Goal: Navigation & Orientation: Understand site structure

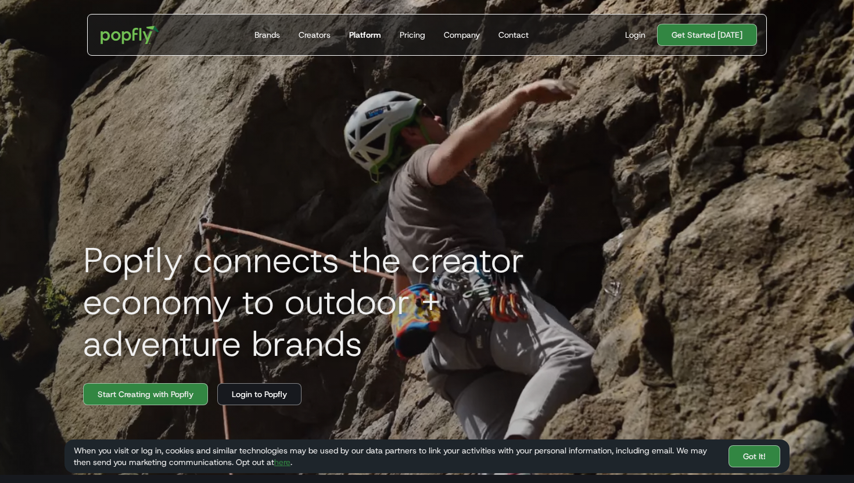
click at [368, 35] on div "Platform" at bounding box center [365, 35] width 32 height 12
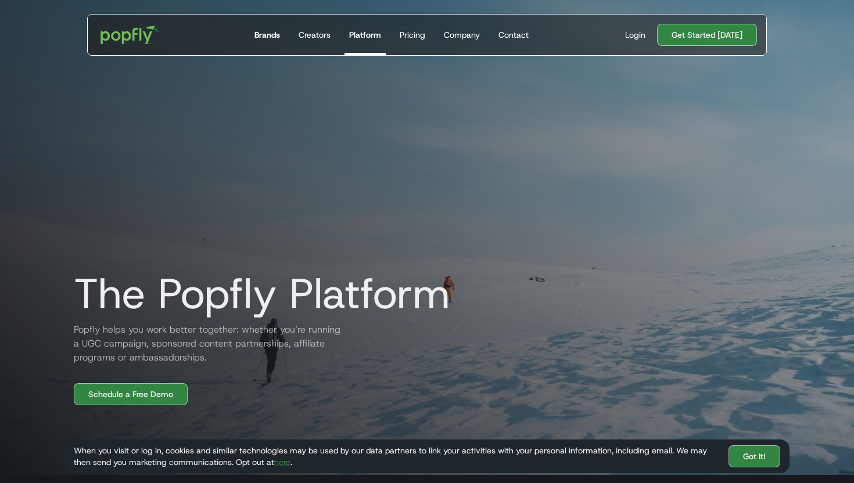
click at [280, 32] on div "Brands" at bounding box center [267, 35] width 26 height 12
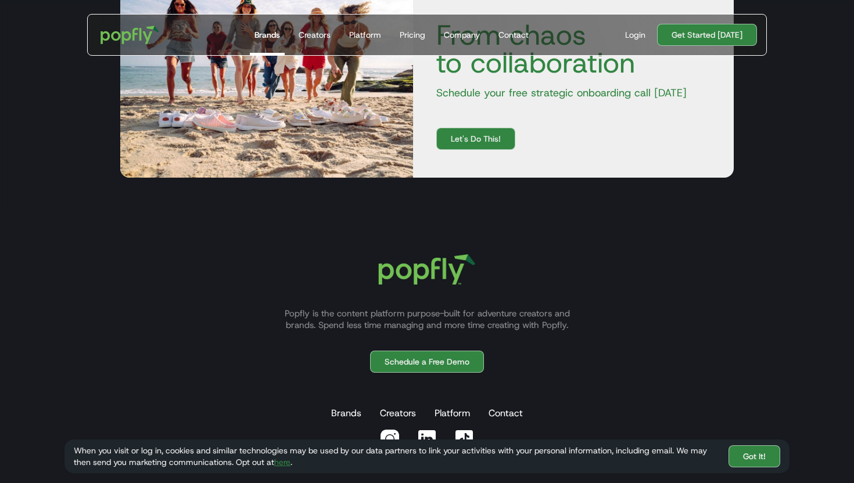
scroll to position [2167, 0]
